Goal: Information Seeking & Learning: Check status

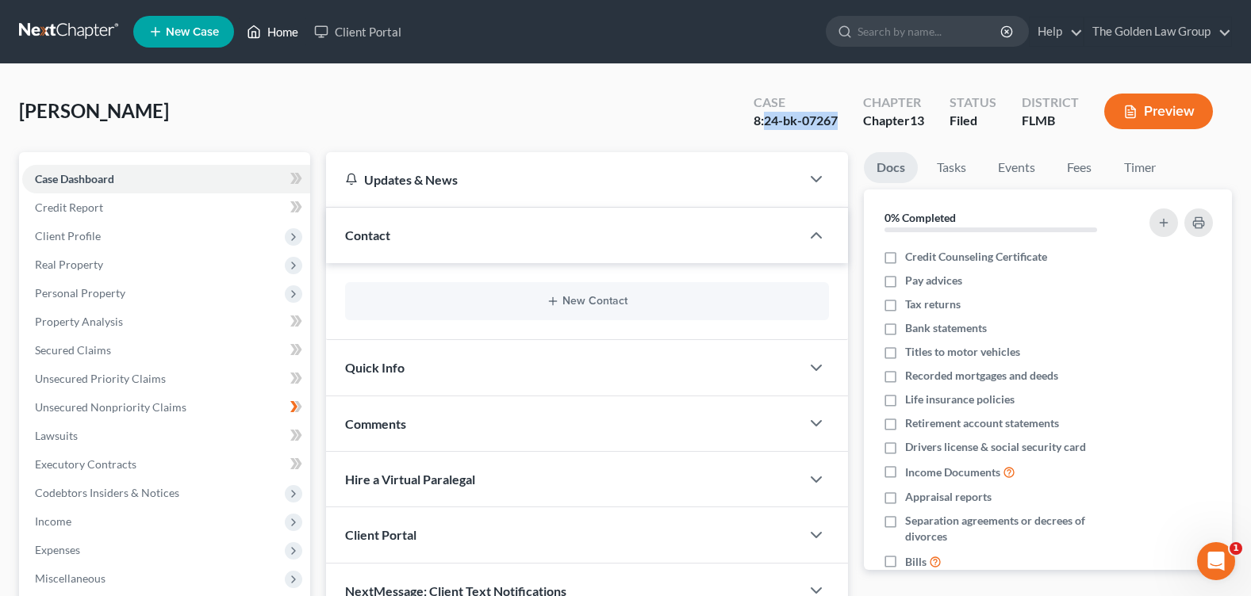
click at [295, 25] on link "Home" at bounding box center [272, 31] width 67 height 29
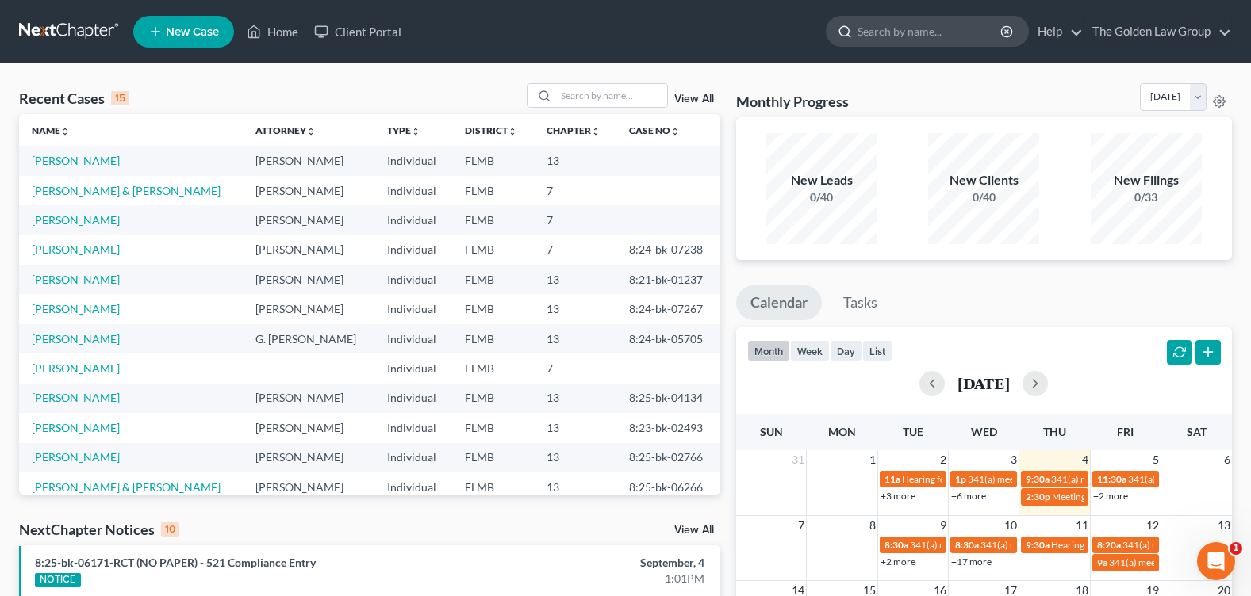
click at [876, 29] on input "search" at bounding box center [929, 31] width 145 height 29
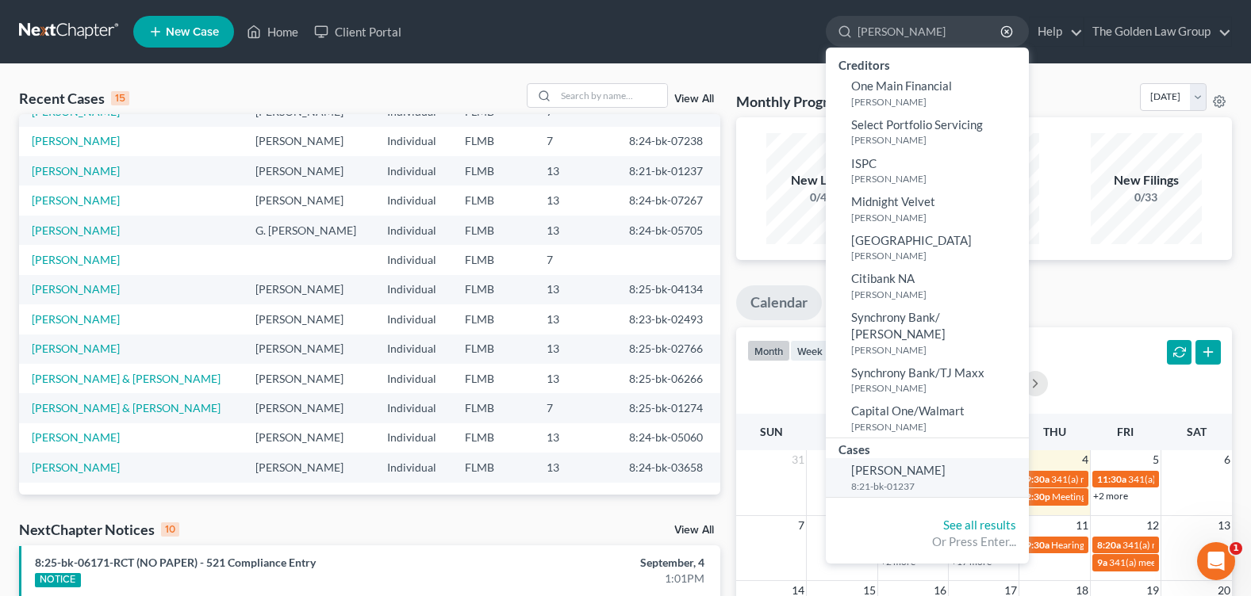
type input "[PERSON_NAME]"
click at [887, 463] on span "[PERSON_NAME]" at bounding box center [898, 470] width 94 height 14
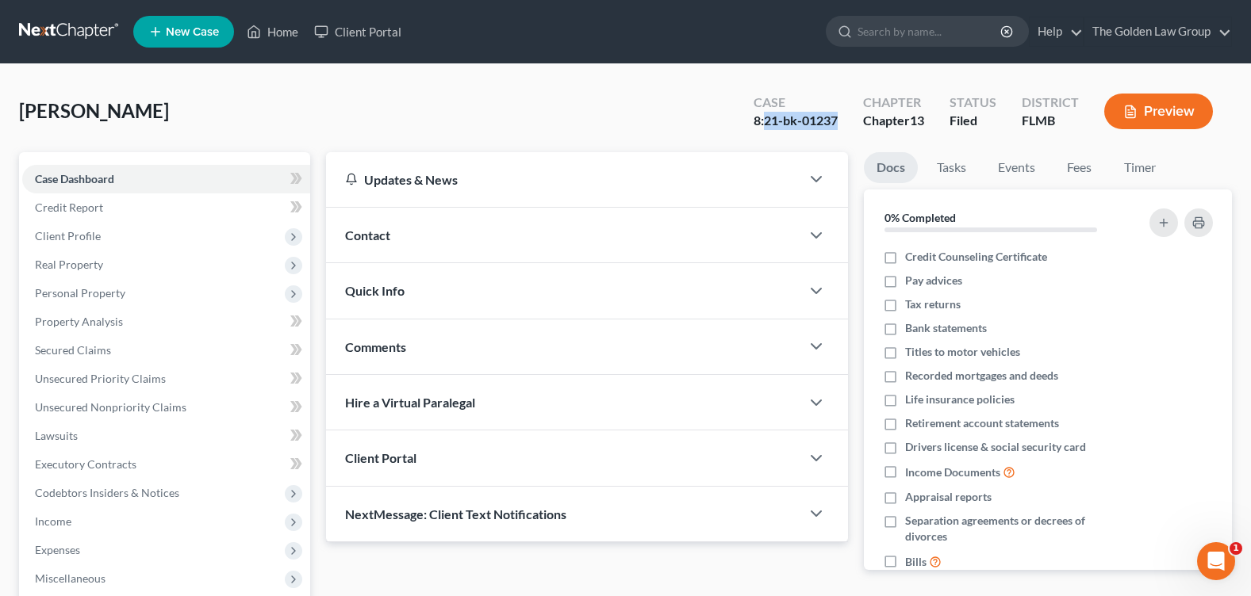
drag, startPoint x: 842, startPoint y: 122, endPoint x: 782, endPoint y: 109, distance: 61.8
click at [765, 116] on div "Case 8:21-bk-01237" at bounding box center [795, 113] width 109 height 47
copy div "21-bk-01237"
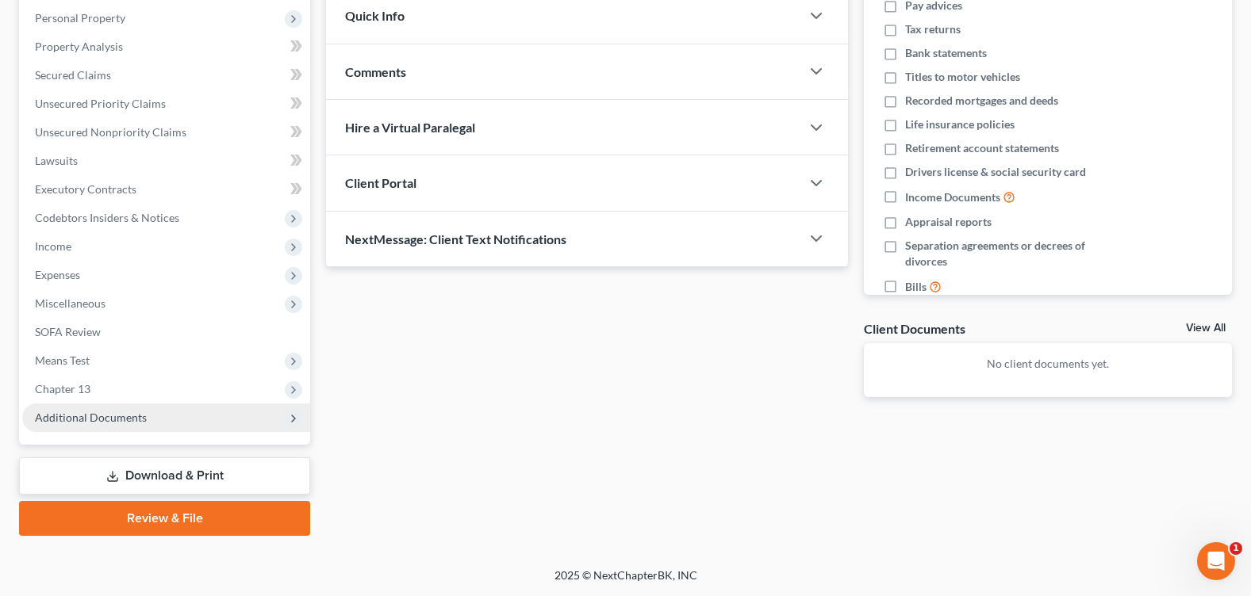
click at [158, 431] on span "Additional Documents" at bounding box center [166, 418] width 288 height 29
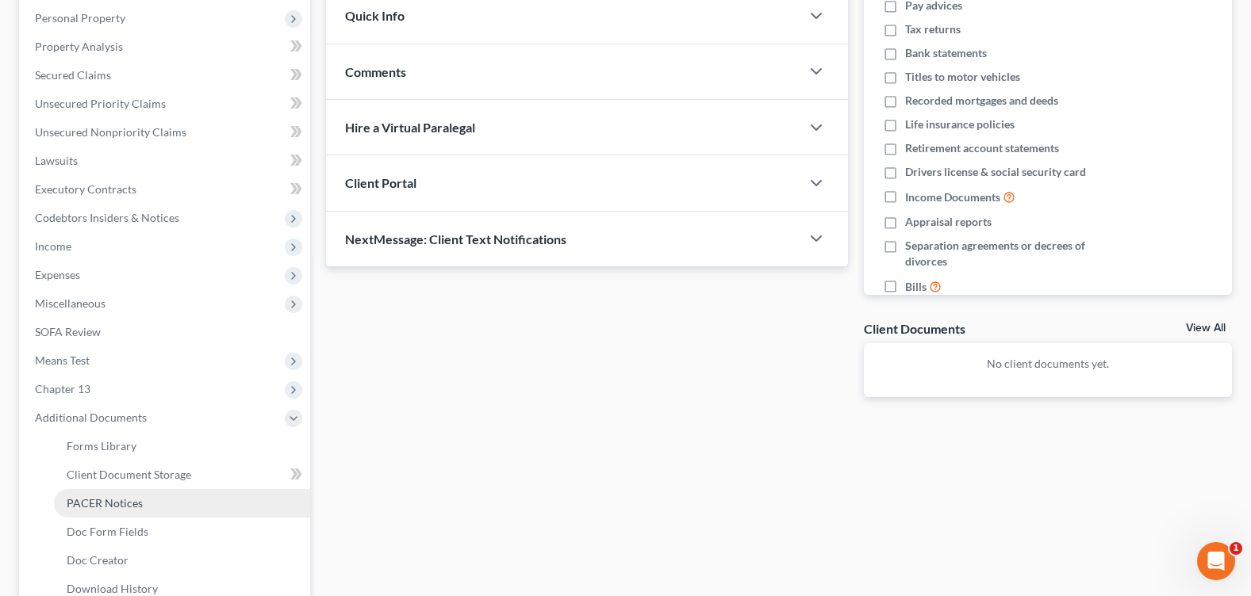
click at [139, 512] on link "PACER Notices" at bounding box center [182, 503] width 256 height 29
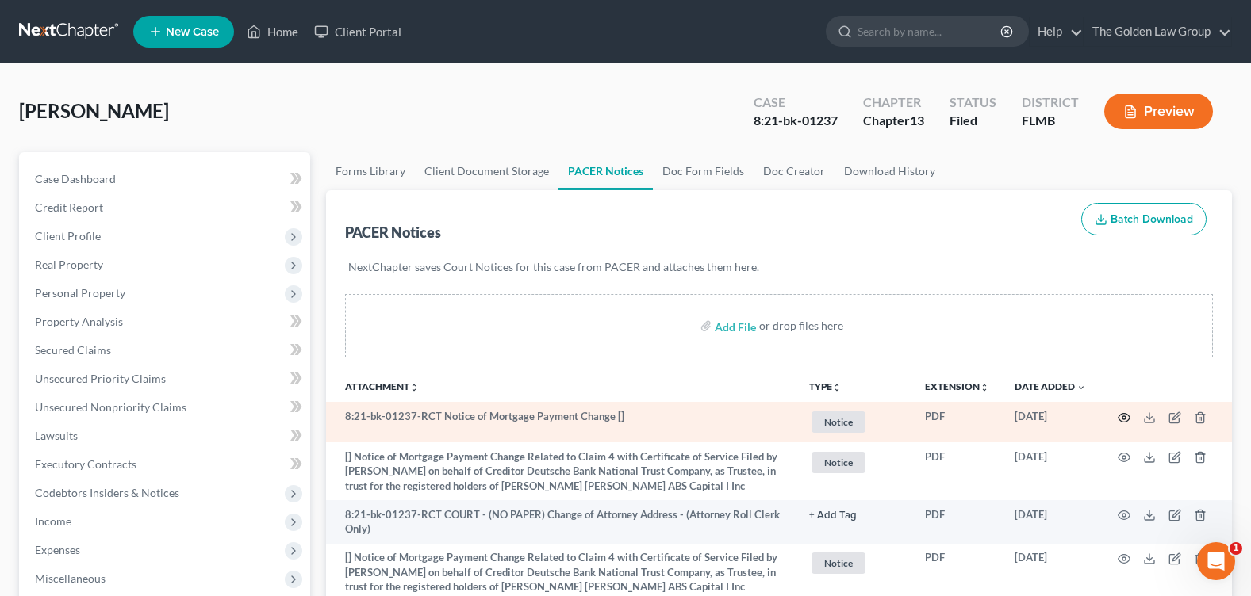
click at [1121, 417] on icon "button" at bounding box center [1124, 418] width 13 height 13
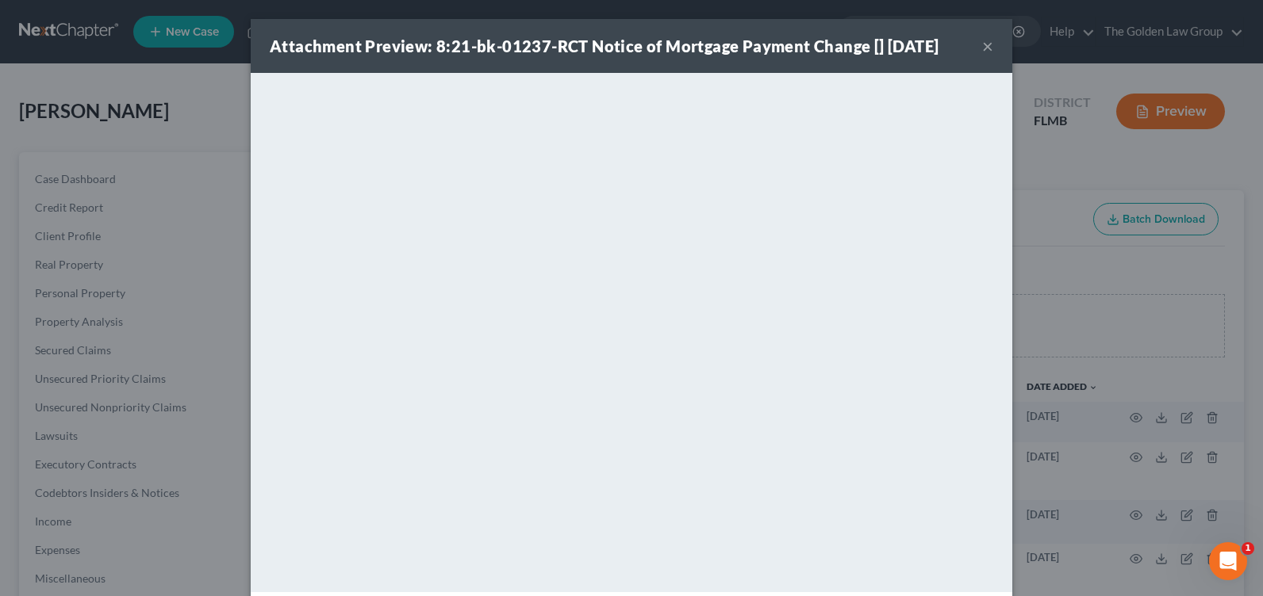
click at [982, 45] on button "×" at bounding box center [987, 45] width 11 height 19
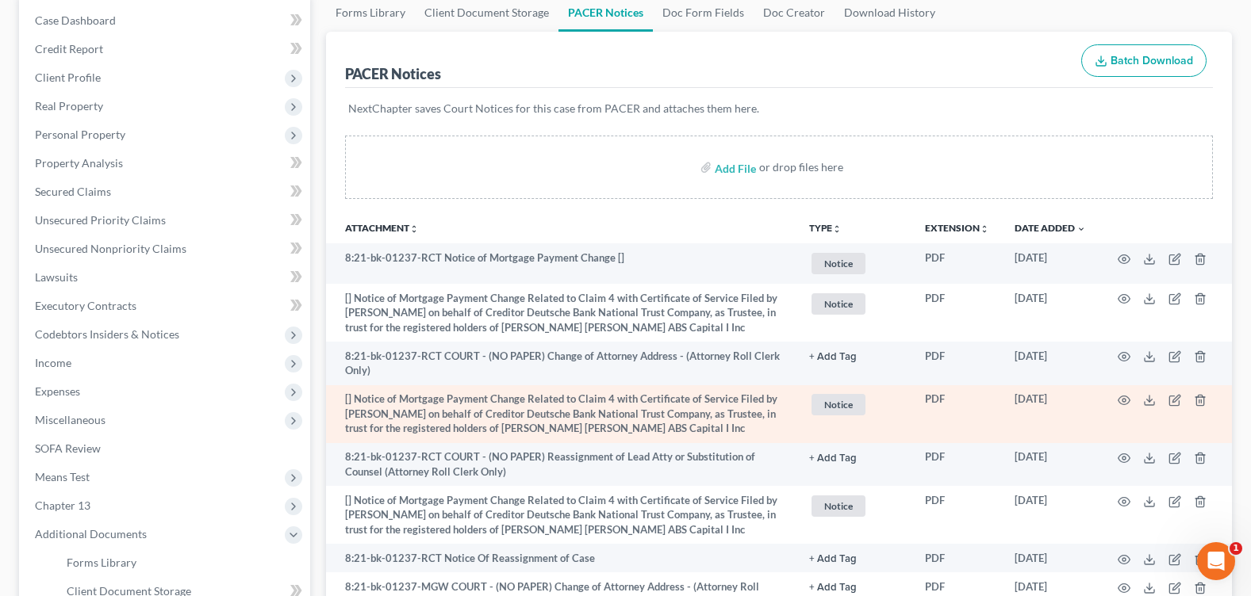
scroll to position [238, 0]
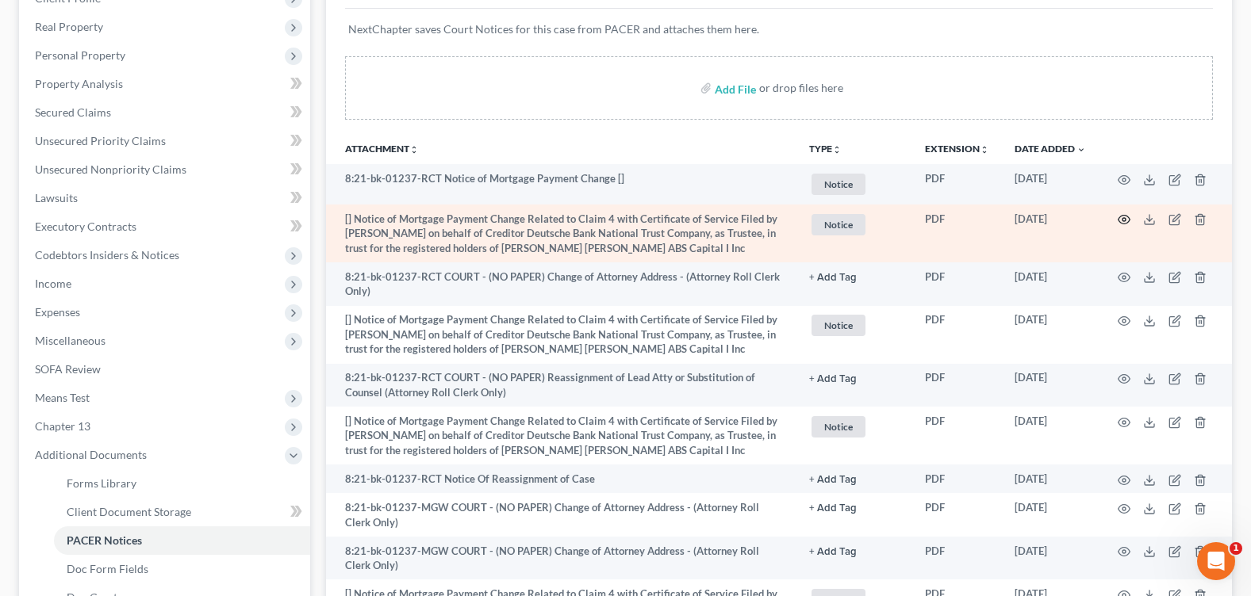
click at [1122, 215] on icon "button" at bounding box center [1124, 219] width 13 height 13
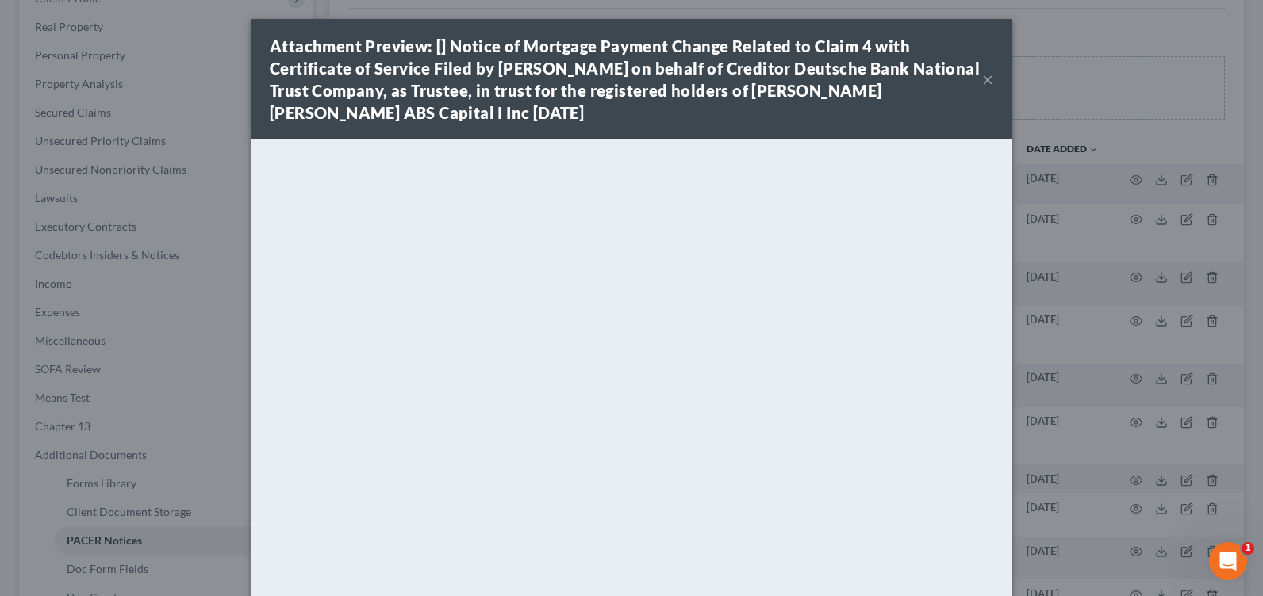
click at [982, 79] on button "×" at bounding box center [987, 79] width 11 height 19
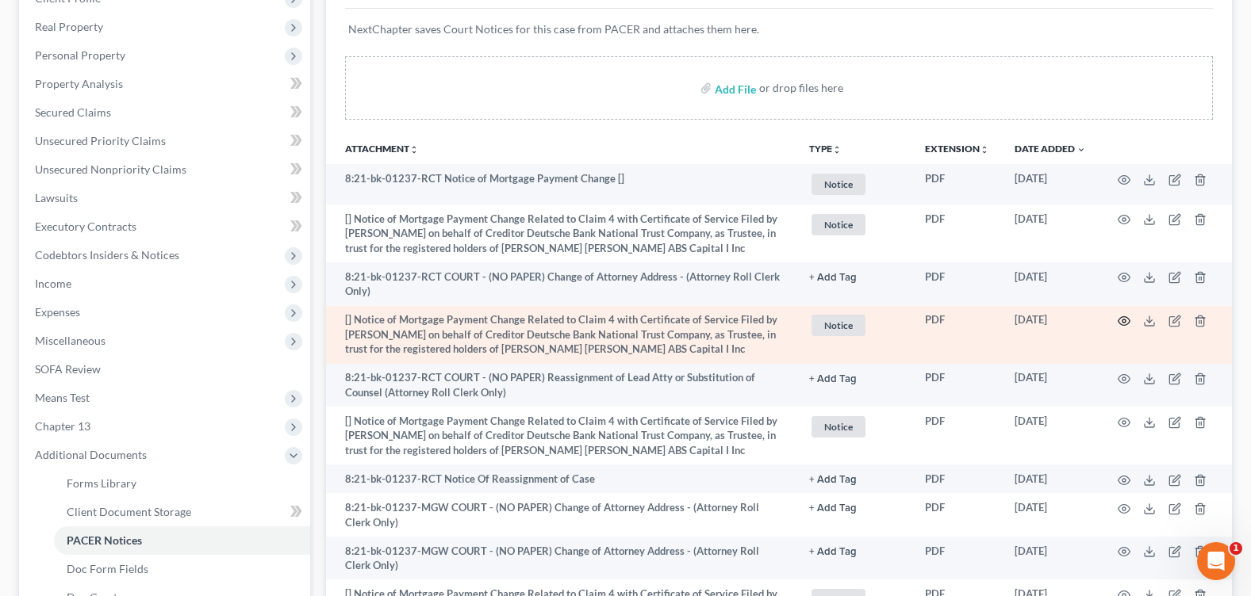
click at [1122, 324] on icon "button" at bounding box center [1124, 321] width 13 height 13
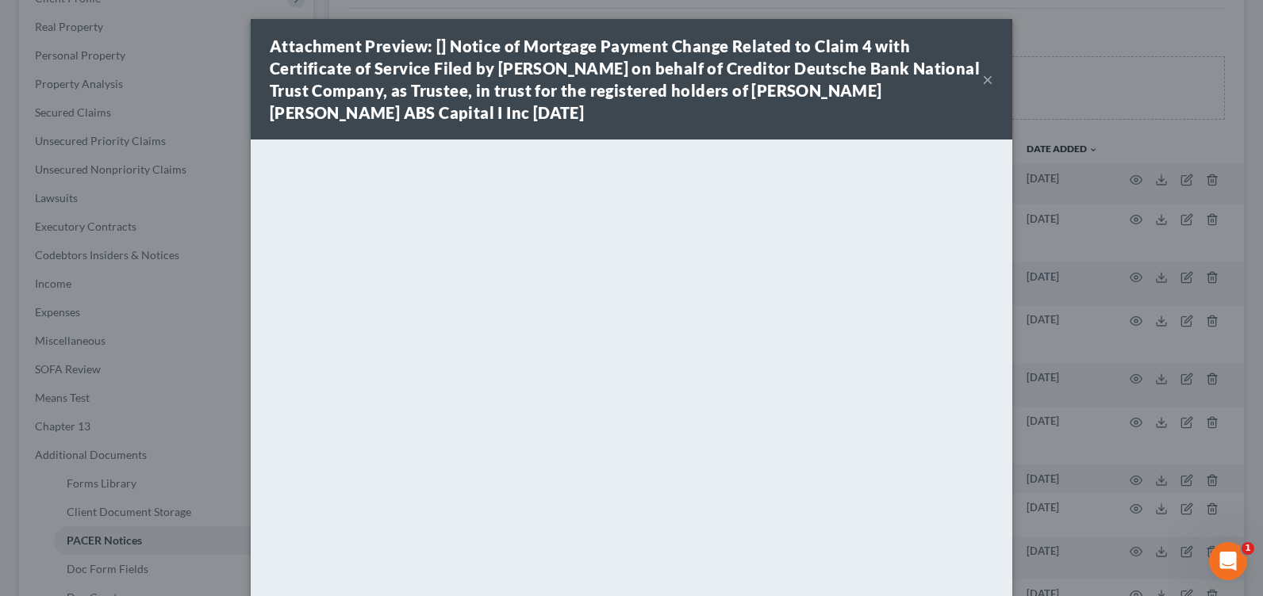
click at [984, 79] on button "×" at bounding box center [987, 79] width 11 height 19
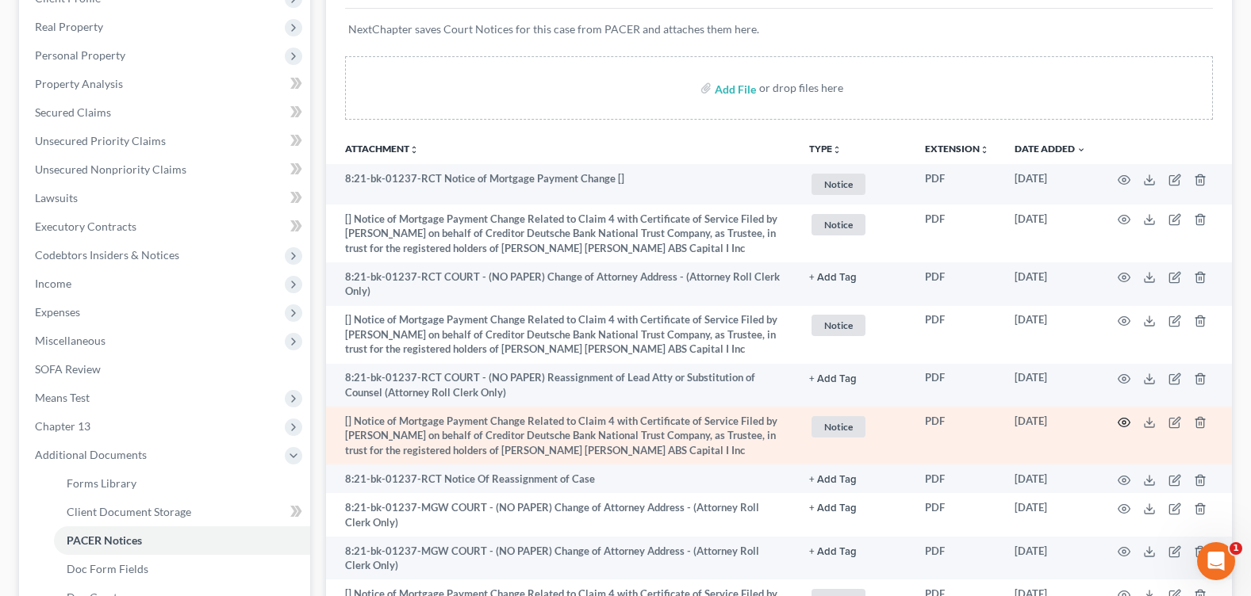
click at [1120, 427] on icon "button" at bounding box center [1124, 422] width 13 height 13
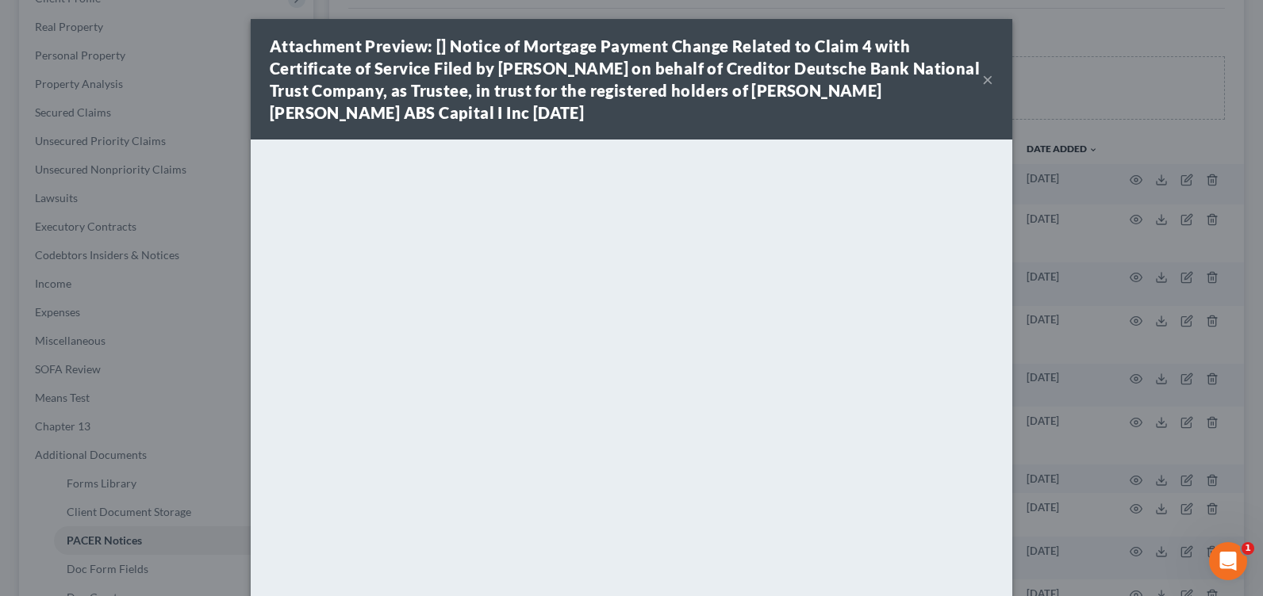
click at [982, 79] on button "×" at bounding box center [987, 79] width 11 height 19
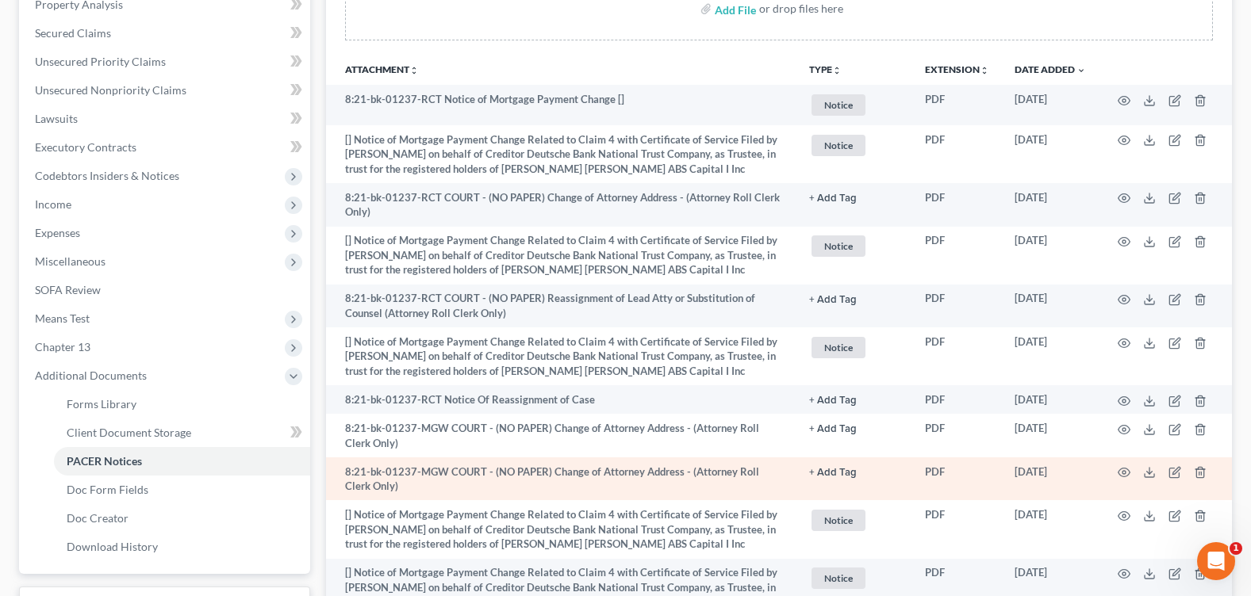
scroll to position [397, 0]
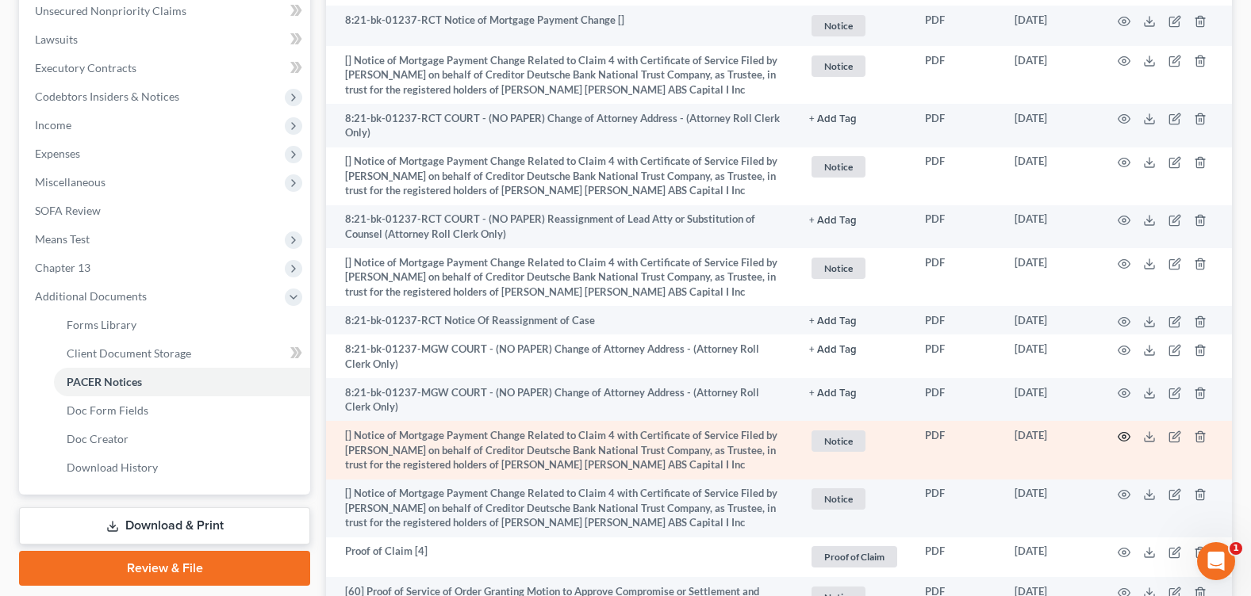
click at [1125, 433] on icon "button" at bounding box center [1124, 436] width 12 height 9
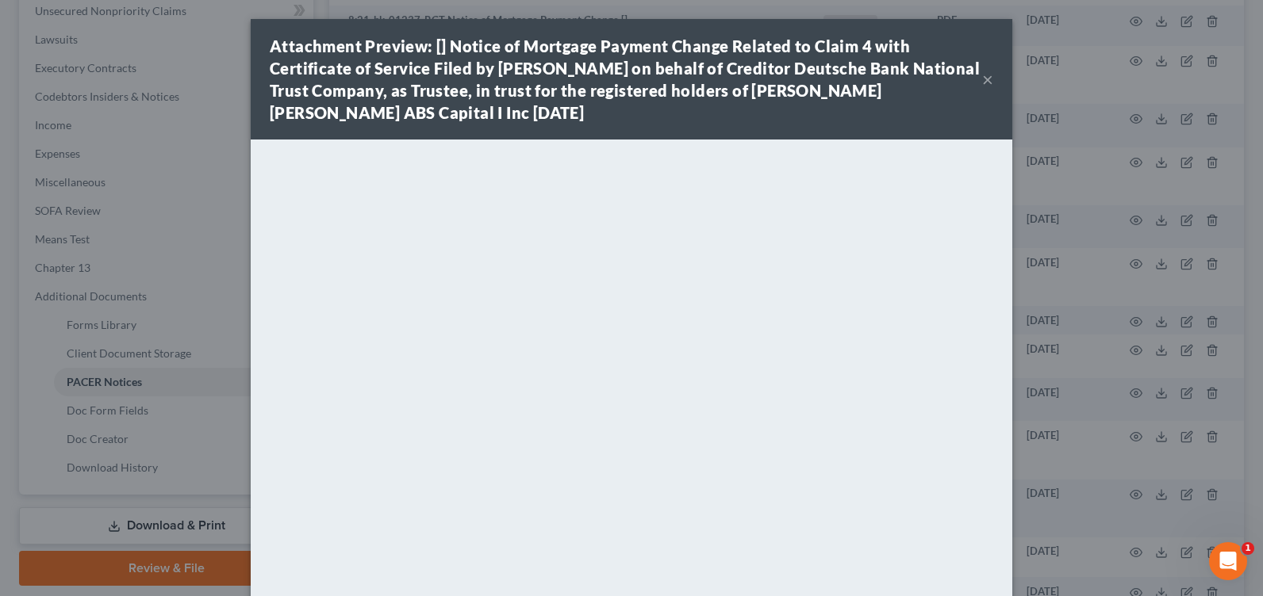
click at [984, 74] on button "×" at bounding box center [987, 79] width 11 height 19
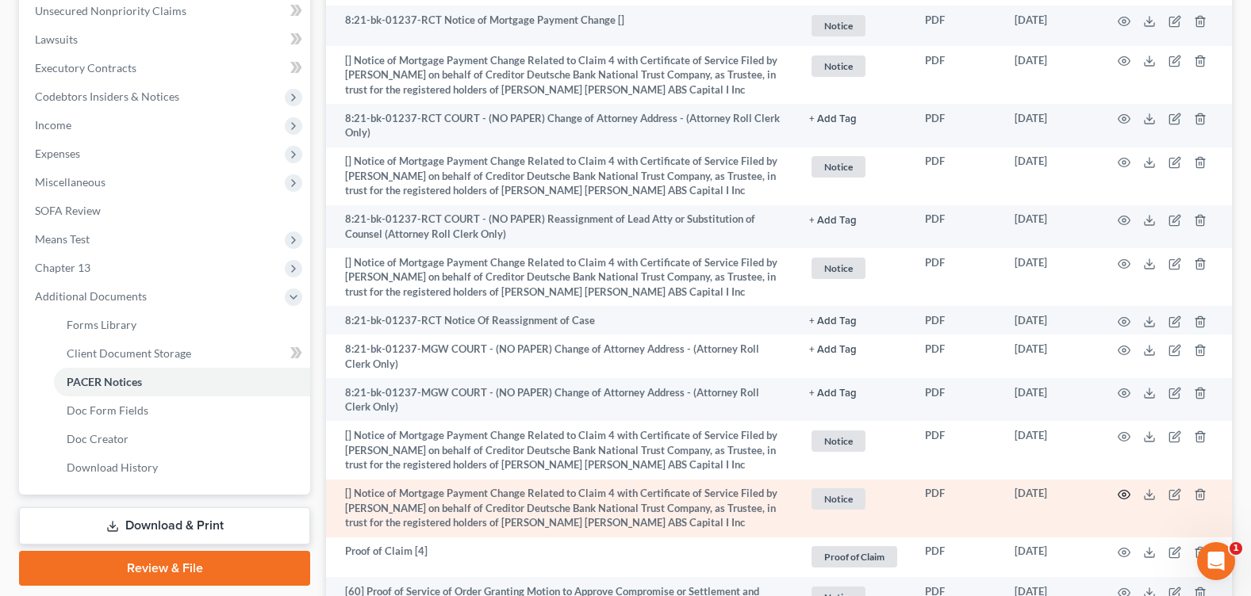
click at [1123, 493] on icon "button" at bounding box center [1124, 495] width 13 height 13
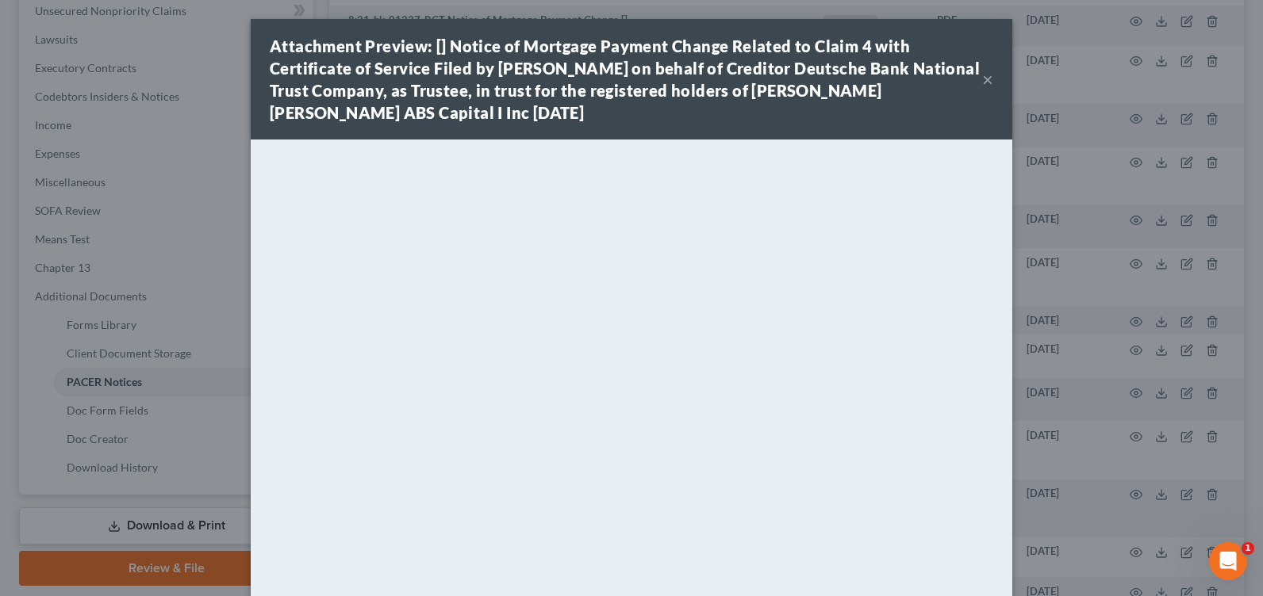
click at [982, 76] on button "×" at bounding box center [987, 79] width 11 height 19
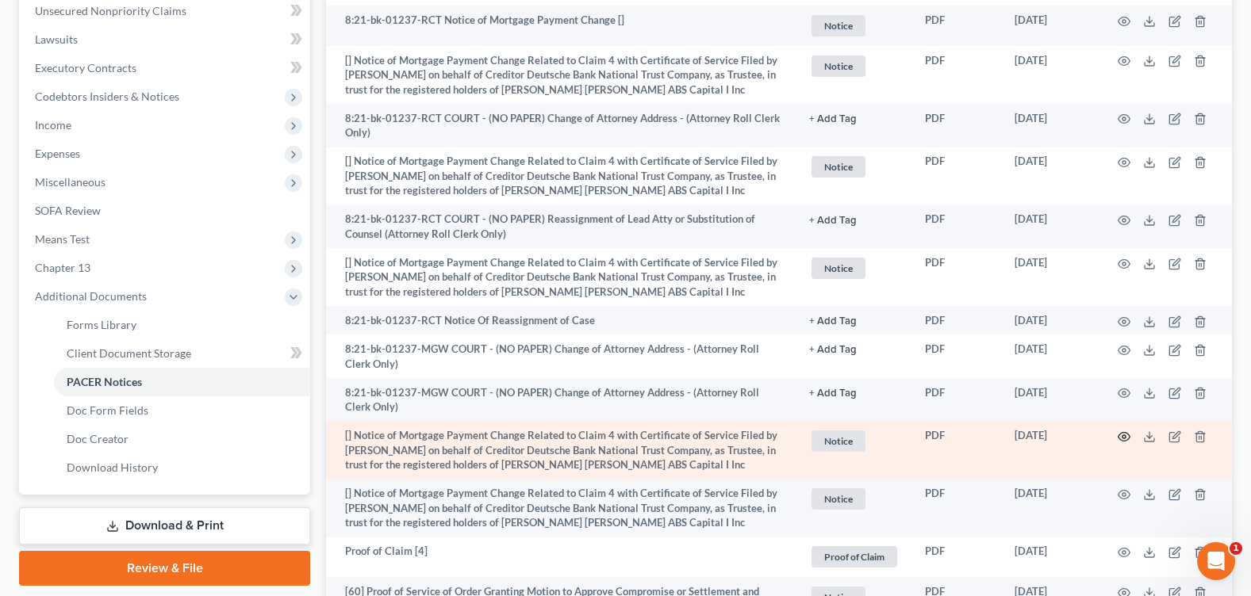
click at [1124, 435] on icon "button" at bounding box center [1124, 437] width 13 height 13
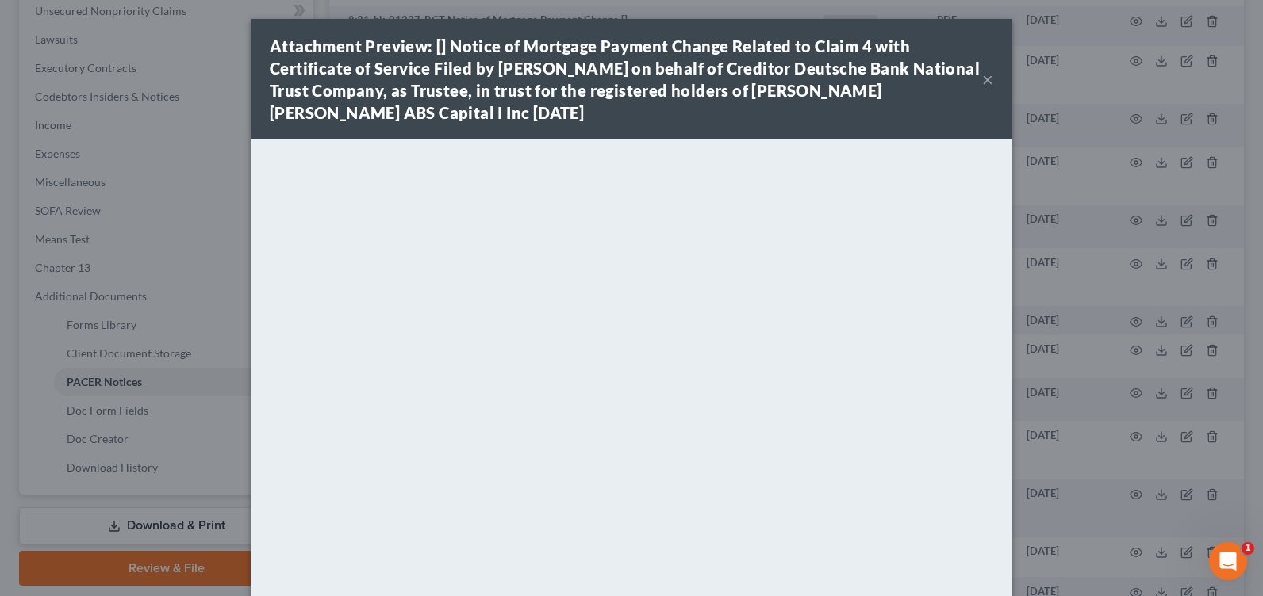
click at [982, 77] on button "×" at bounding box center [987, 79] width 11 height 19
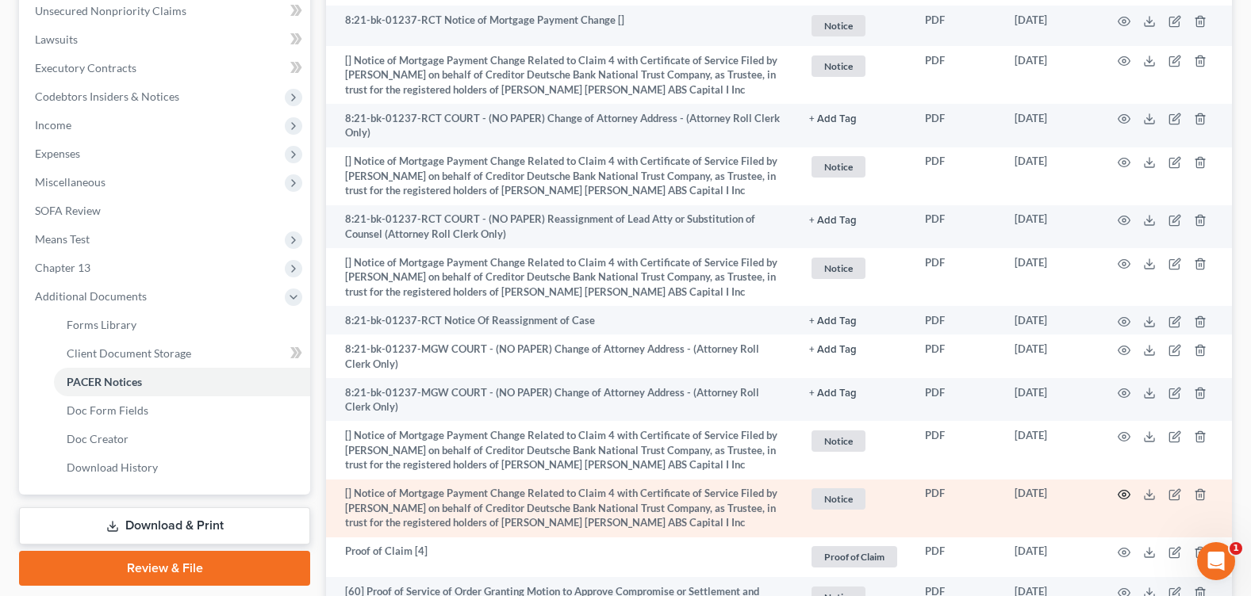
click at [1124, 493] on circle "button" at bounding box center [1123, 494] width 3 height 3
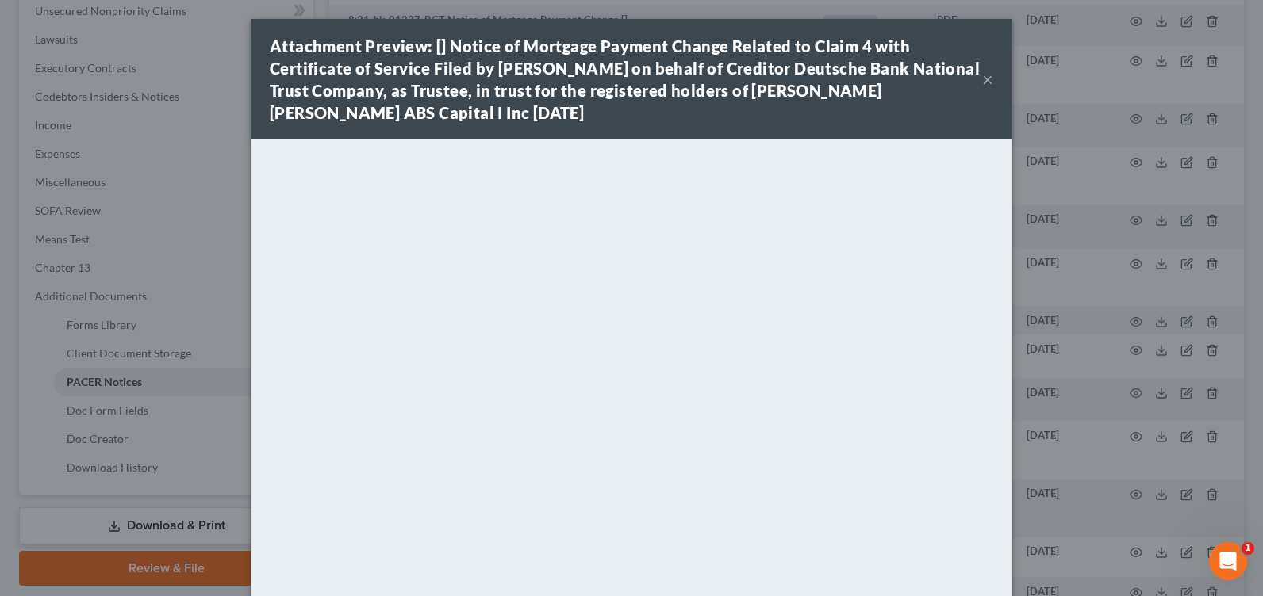
click at [982, 80] on button "×" at bounding box center [987, 79] width 11 height 19
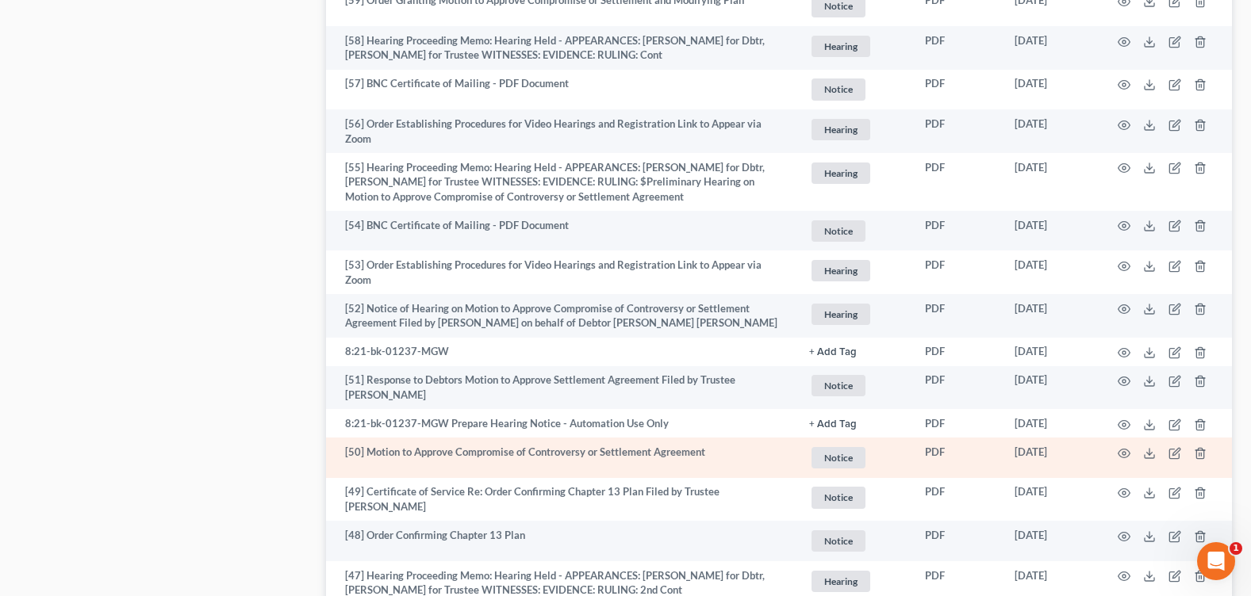
scroll to position [1110, 0]
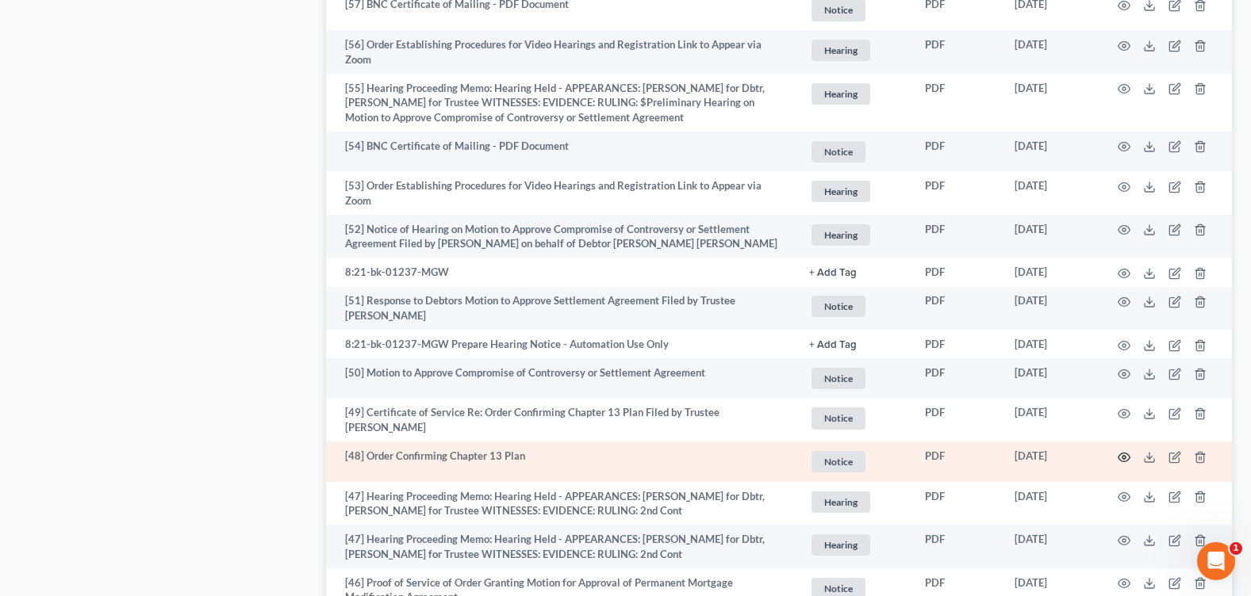
click at [1122, 457] on icon "button" at bounding box center [1124, 457] width 13 height 13
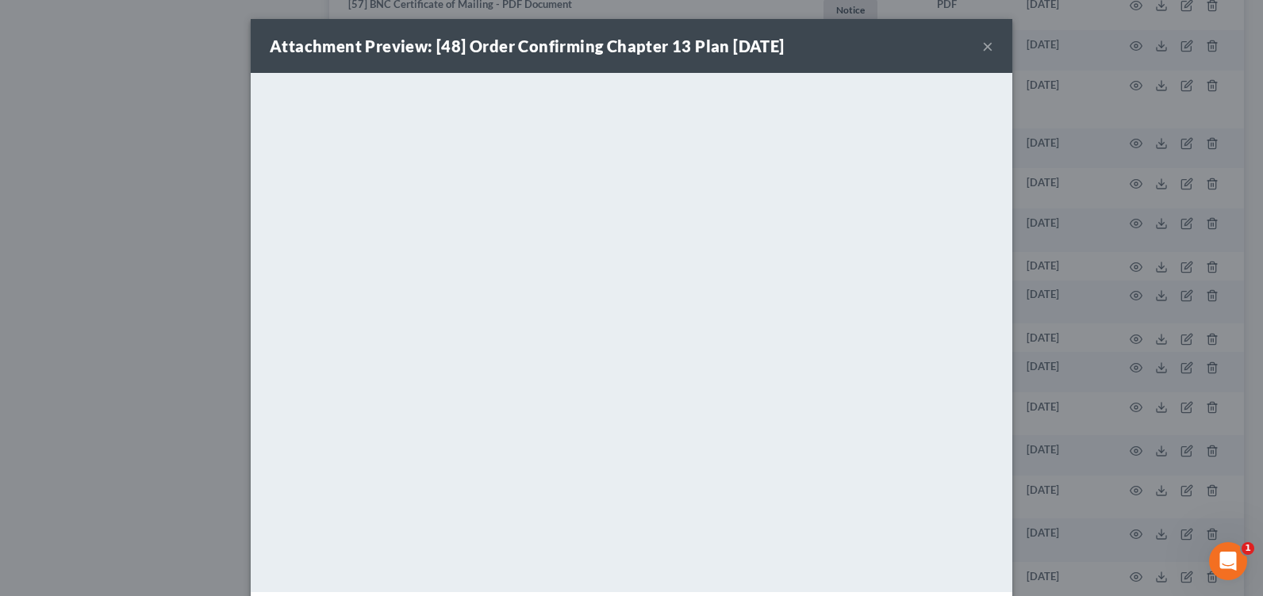
click at [984, 44] on button "×" at bounding box center [987, 45] width 11 height 19
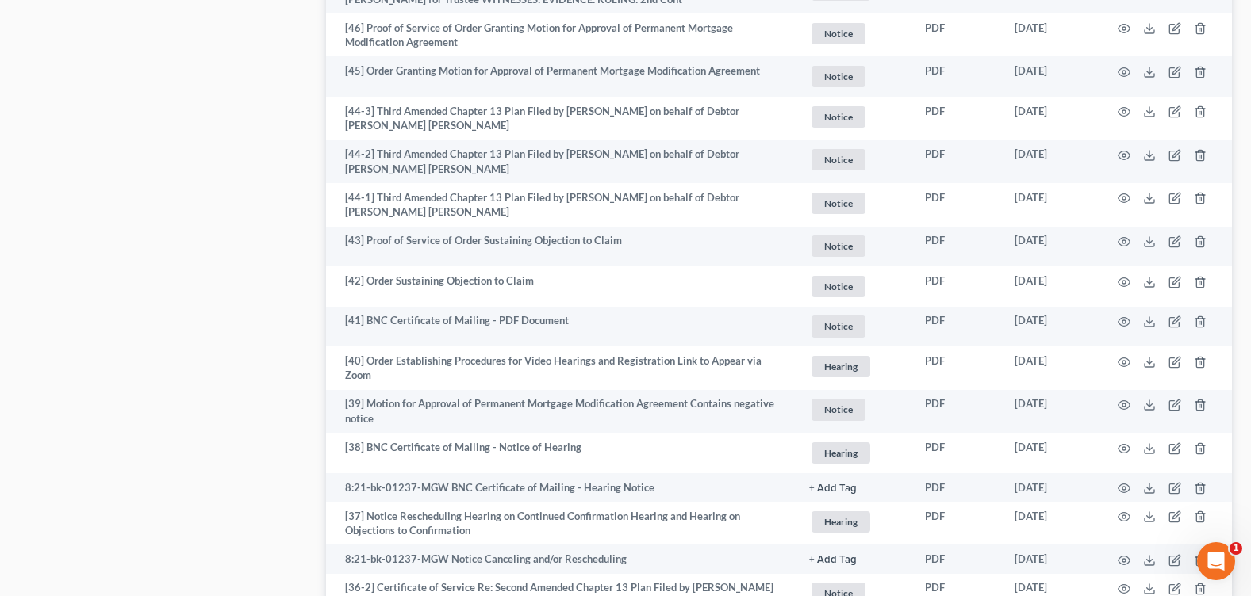
scroll to position [1745, 0]
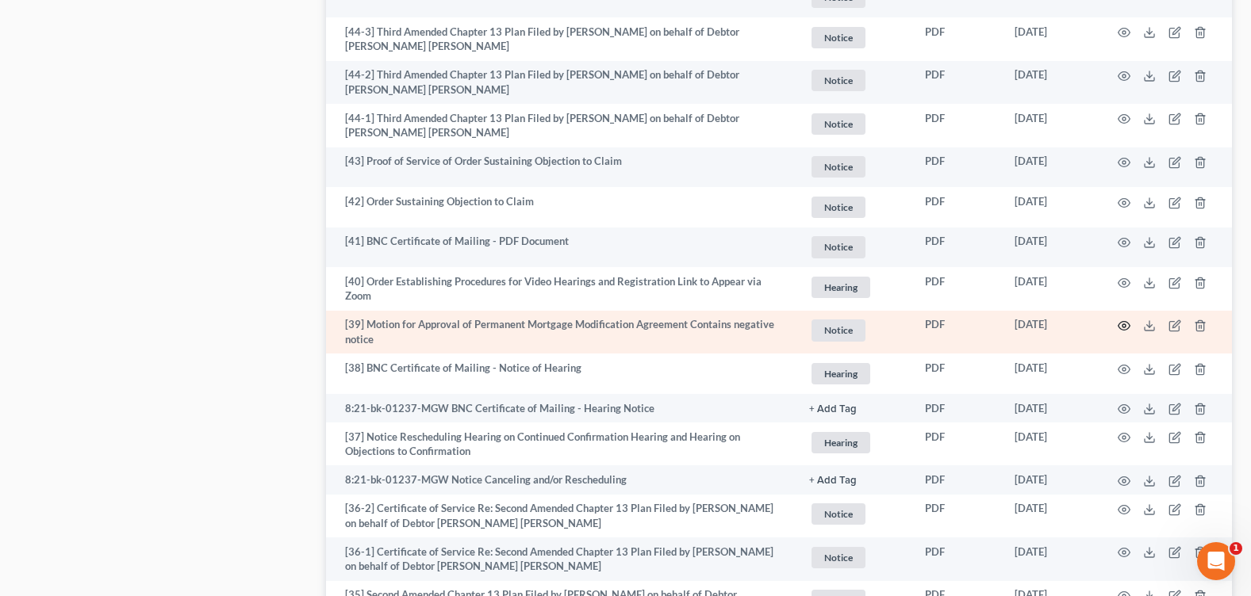
click at [1125, 320] on icon "button" at bounding box center [1124, 326] width 13 height 13
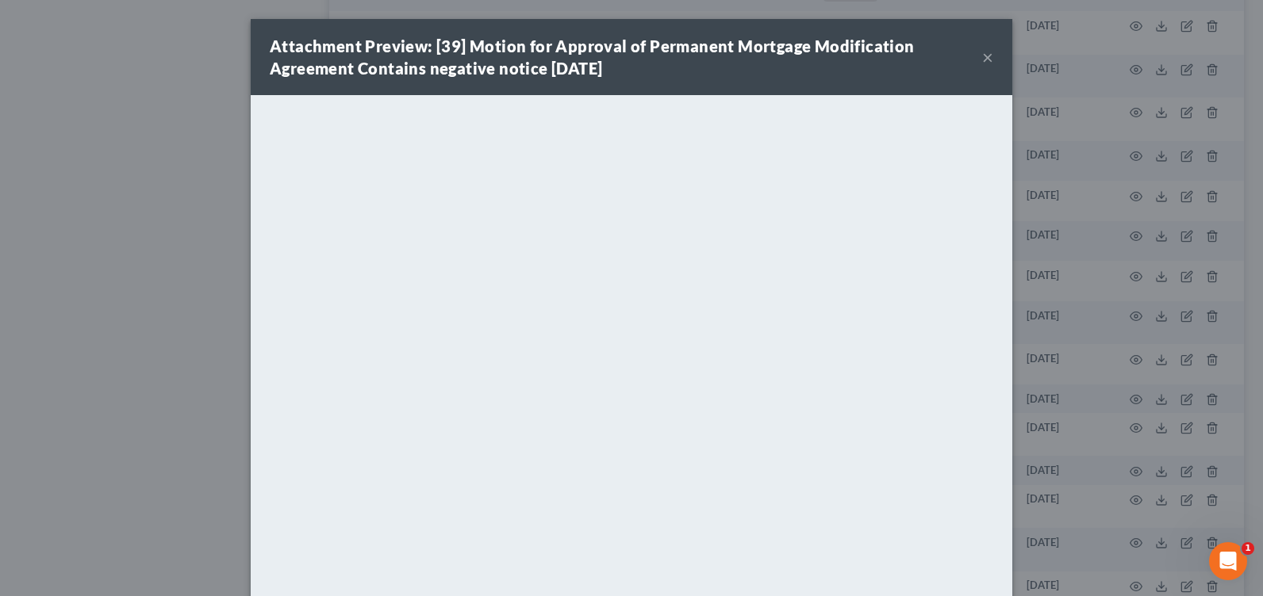
click at [984, 61] on button "×" at bounding box center [987, 57] width 11 height 19
